Goal: Book appointment/travel/reservation

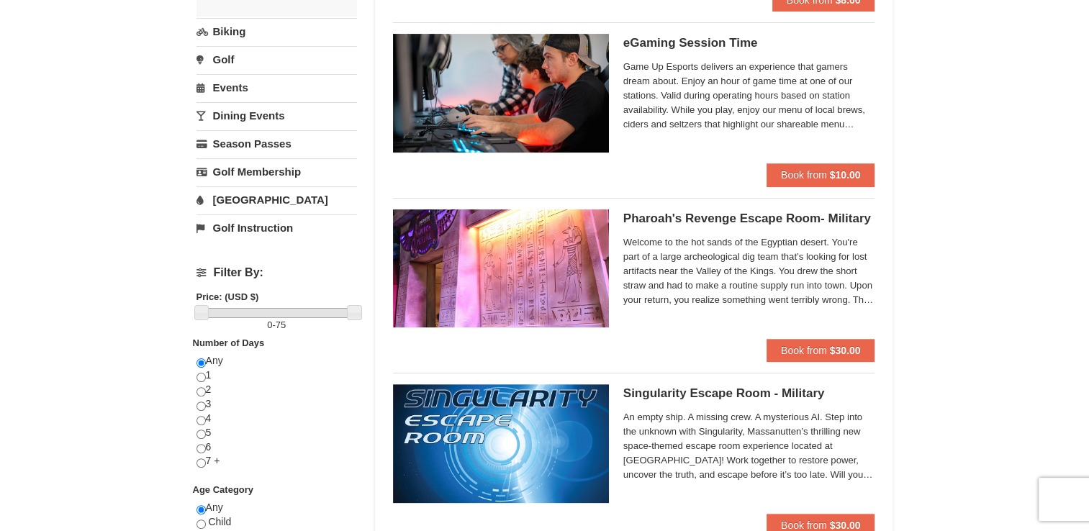
scroll to position [364, 0]
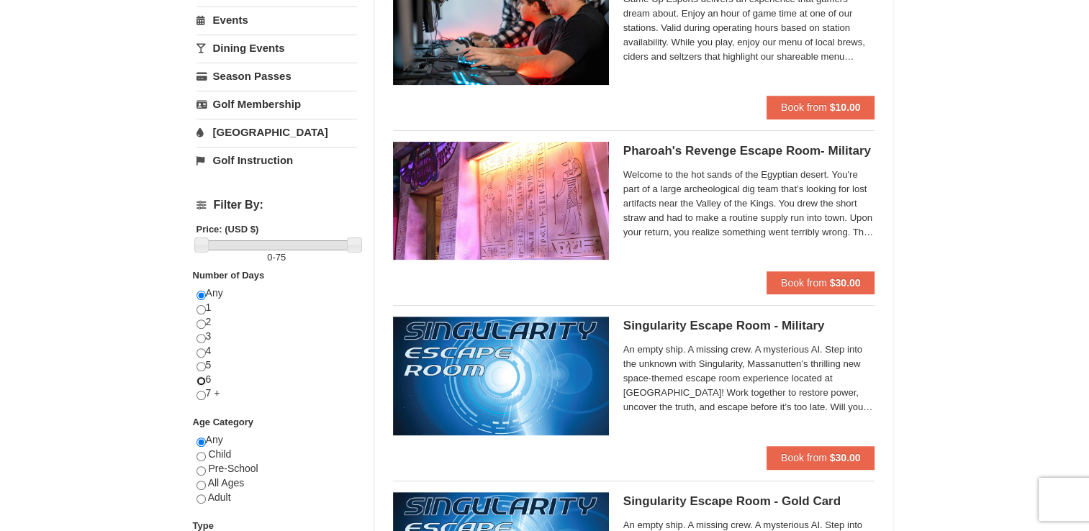
click at [199, 379] on input "radio" at bounding box center [200, 380] width 9 height 9
radio input "true"
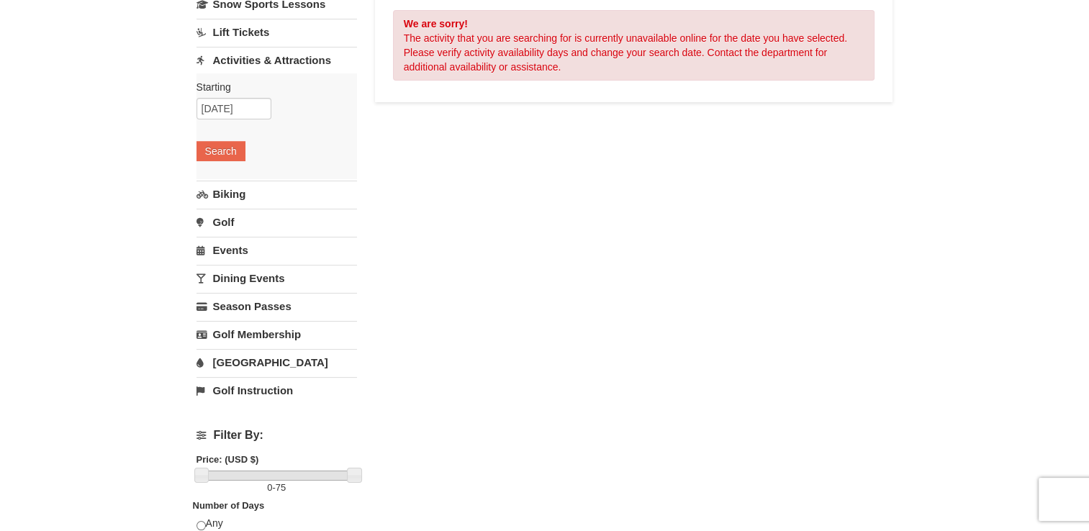
scroll to position [96, 0]
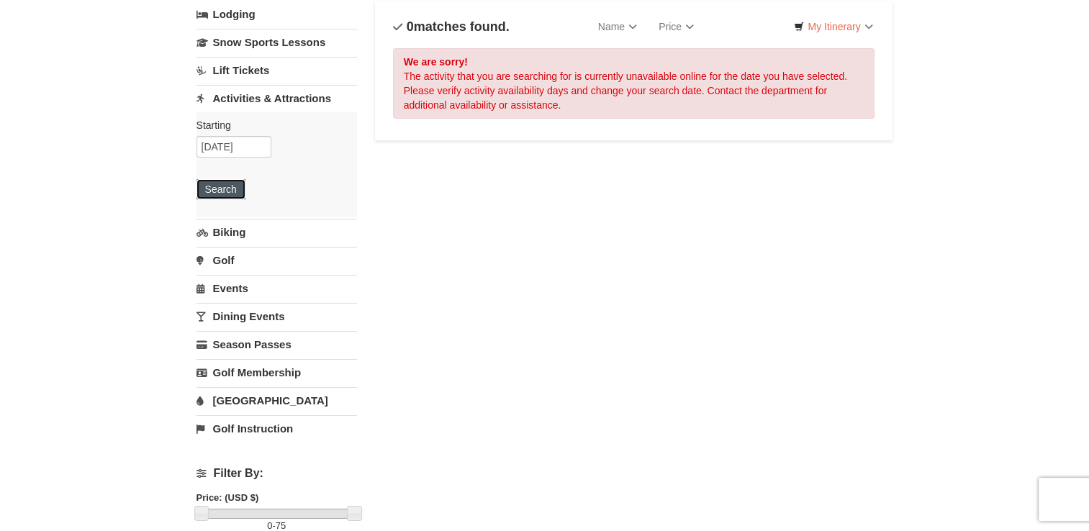
click at [227, 189] on button "Search" at bounding box center [220, 189] width 49 height 20
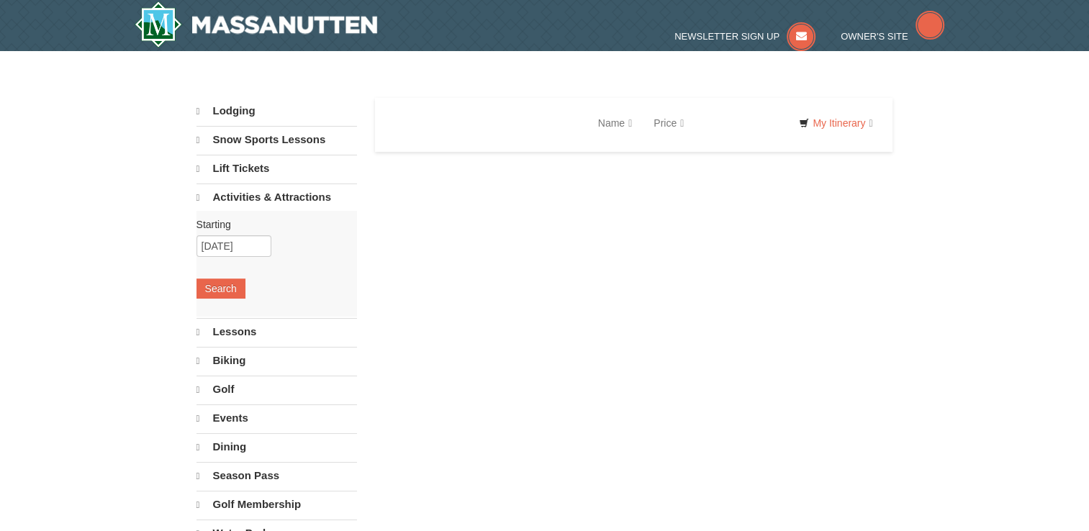
select select "9"
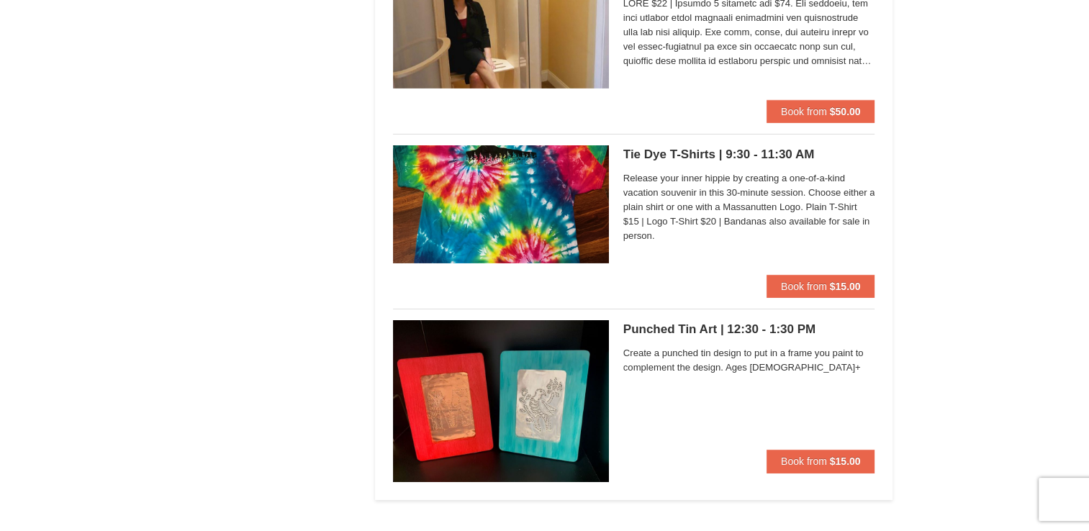
scroll to position [4738, 0]
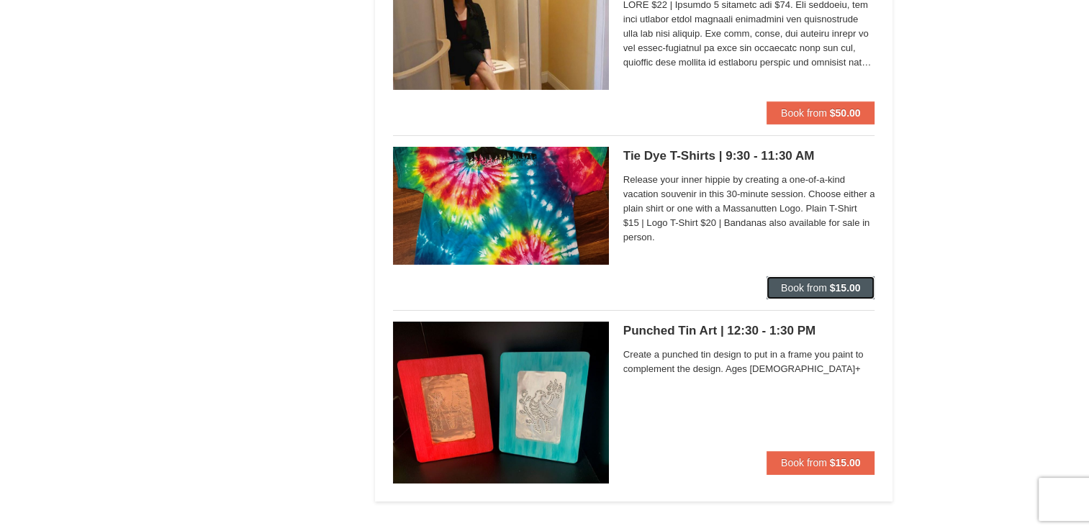
click at [848, 277] on button "Book from $15.00" at bounding box center [820, 287] width 109 height 23
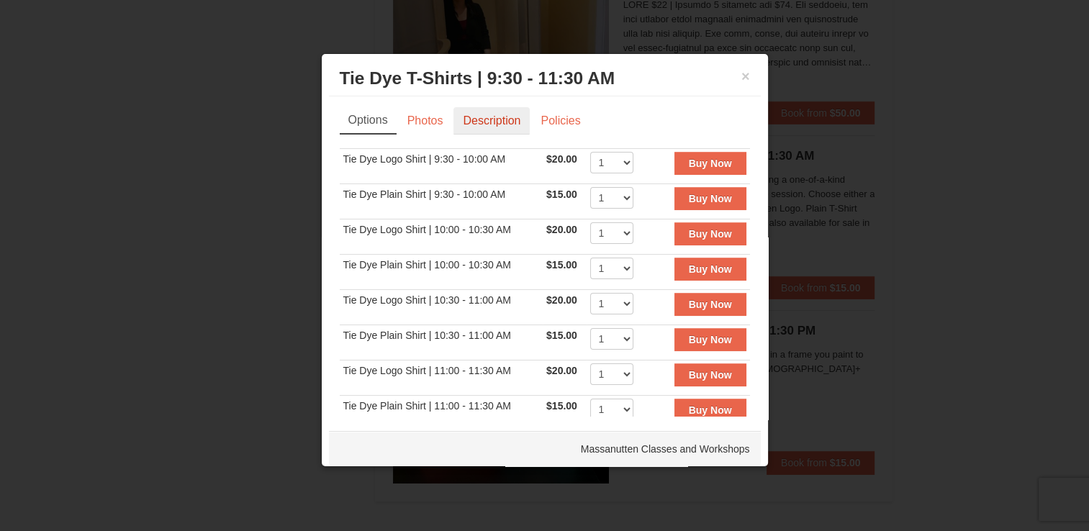
click at [509, 118] on link "Description" at bounding box center [491, 120] width 76 height 27
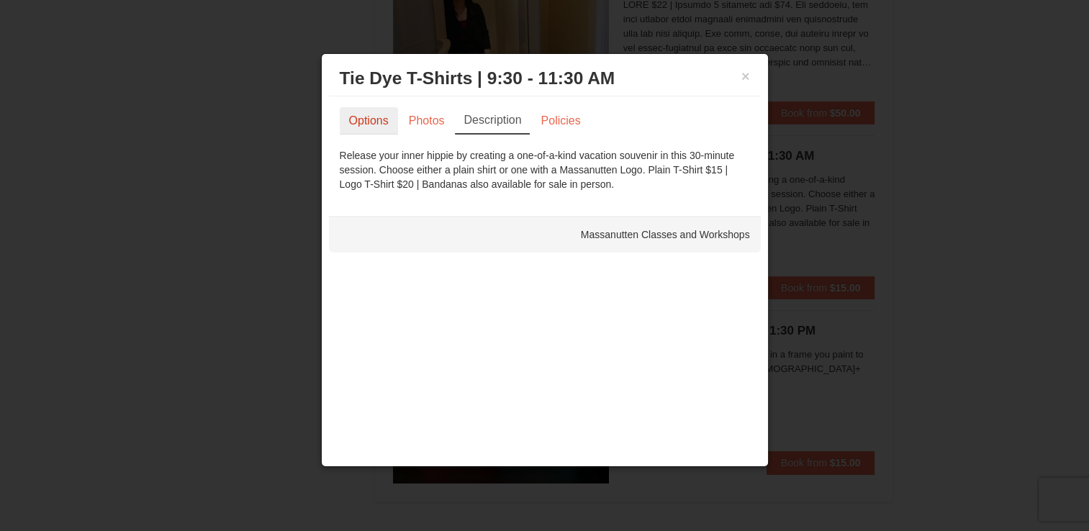
click at [379, 118] on link "Options" at bounding box center [369, 120] width 58 height 27
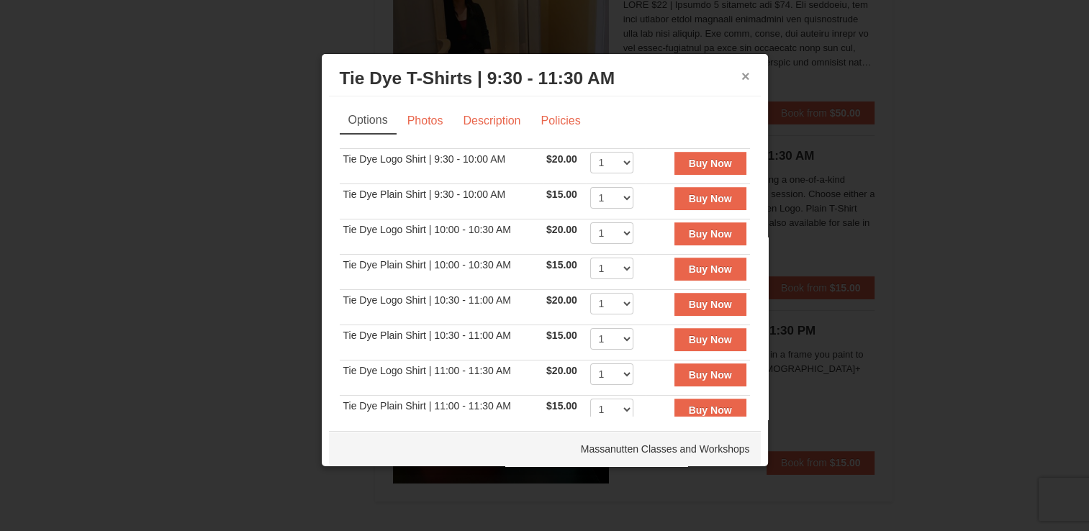
click at [741, 77] on button "×" at bounding box center [745, 76] width 9 height 14
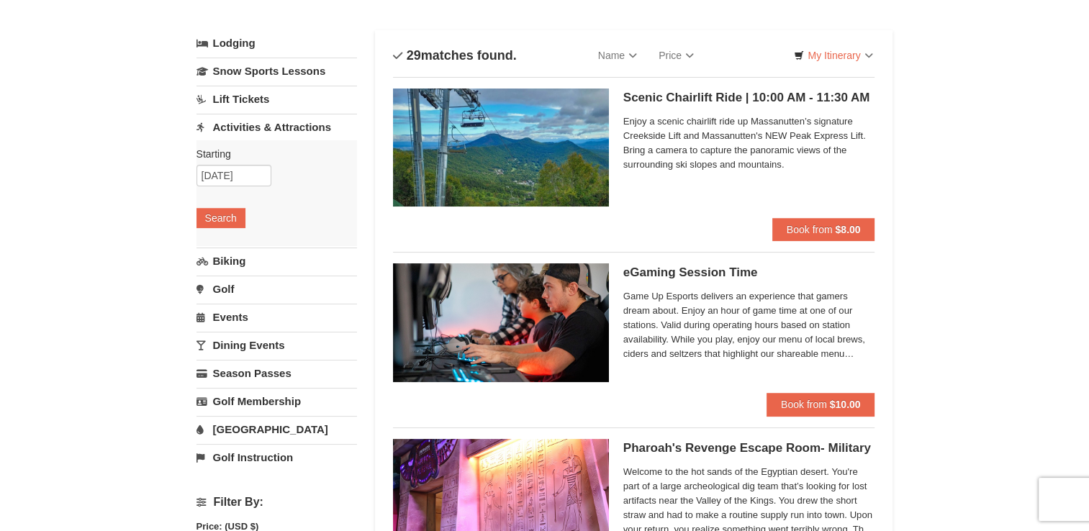
scroll to position [0, 0]
